Goal: Information Seeking & Learning: Find specific fact

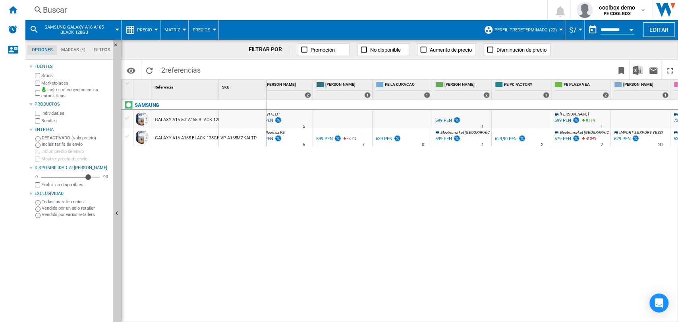
scroll to position [0, 419]
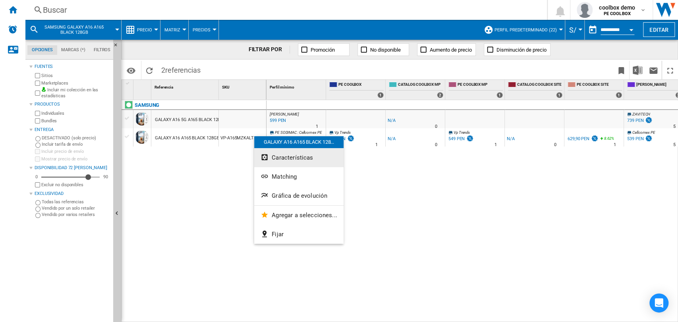
click at [282, 159] on span "Características" at bounding box center [292, 157] width 41 height 7
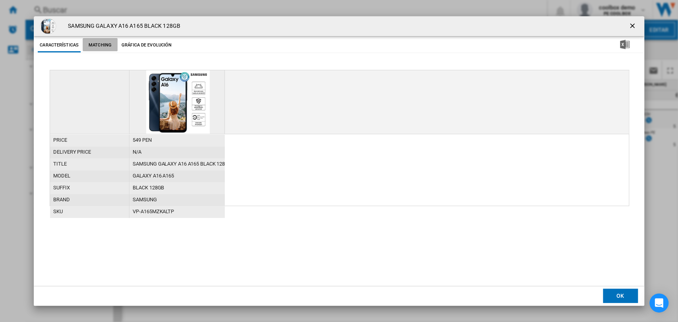
click at [103, 38] on button "Matching" at bounding box center [100, 45] width 35 height 14
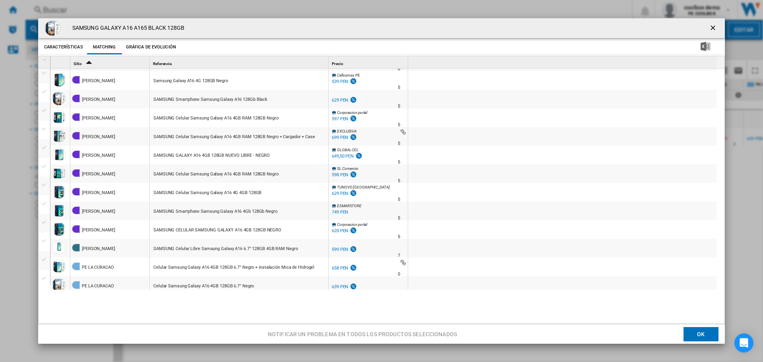
scroll to position [259, 0]
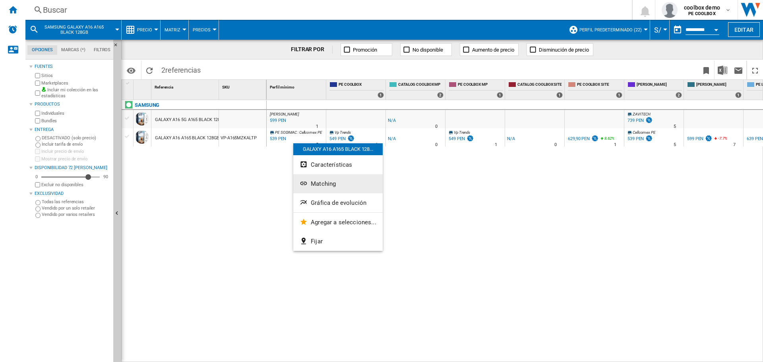
click at [316, 183] on span "Matching" at bounding box center [323, 183] width 25 height 7
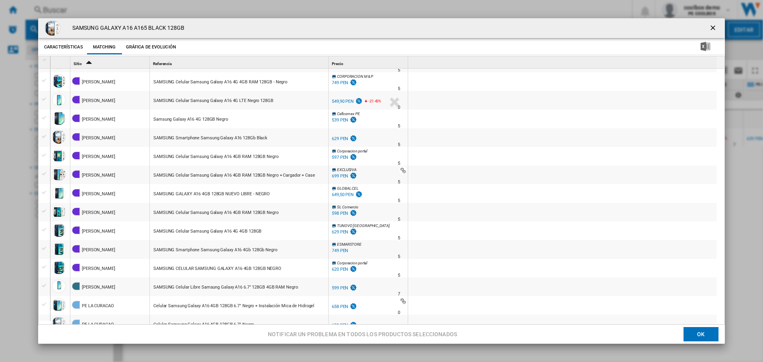
scroll to position [171, 0]
